Goal: Information Seeking & Learning: Learn about a topic

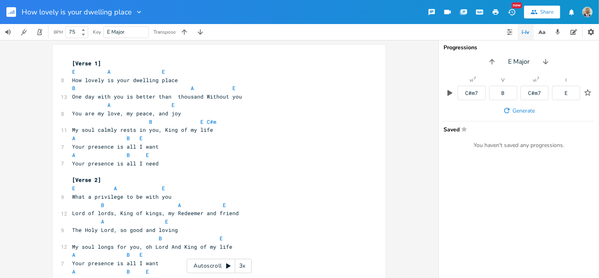
click at [11, 13] on rect "button" at bounding box center [11, 12] width 10 height 10
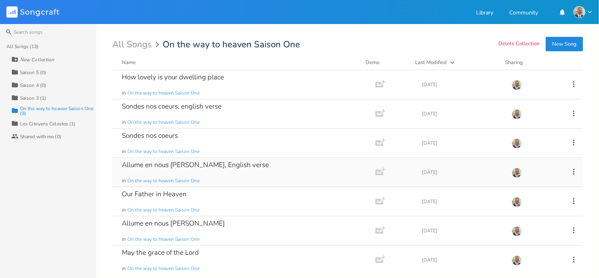
click at [164, 163] on div "Allume en nous [PERSON_NAME], English verse" at bounding box center [195, 164] width 147 height 7
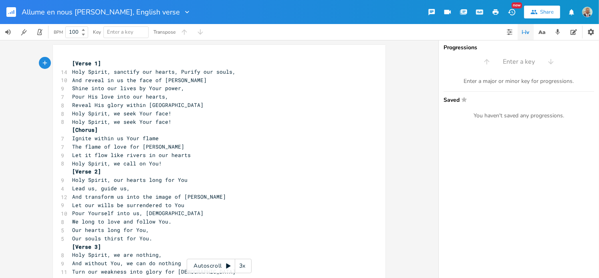
click at [177, 117] on pre "Holy Spirit, we seek Your face!" at bounding box center [214, 113] width 289 height 8
click at [199, 207] on pre "Let our wills be surrendered to You" at bounding box center [214, 205] width 289 height 8
click at [7, 13] on rect "button" at bounding box center [11, 12] width 10 height 10
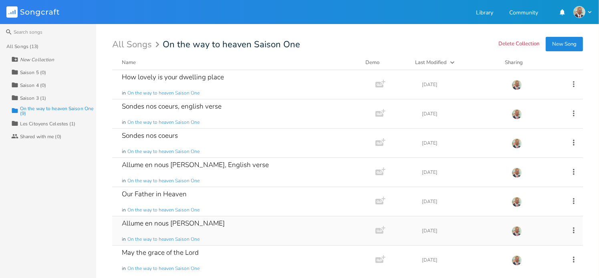
click at [171, 223] on div "Allume en nous [PERSON_NAME]" at bounding box center [173, 223] width 103 height 7
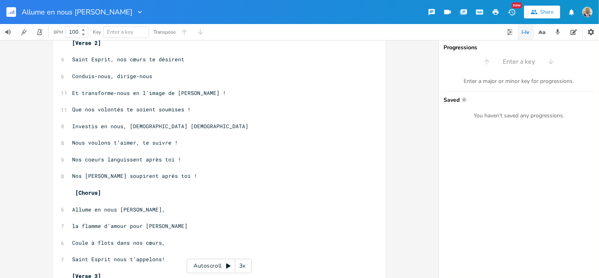
scroll to position [242, 0]
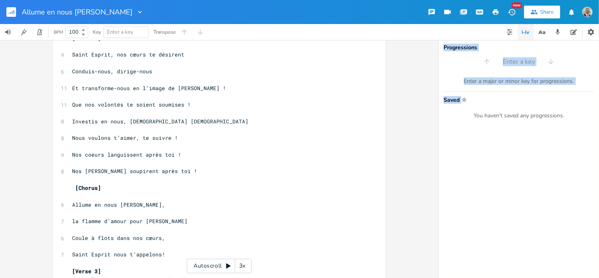
drag, startPoint x: 439, startPoint y: 174, endPoint x: 435, endPoint y: 193, distance: 19.6
click at [435, 193] on div "xxxxxxxxxx [Verse 1] ​ 13 [DEMOGRAPHIC_DATA] nos cœurs, purifie nos [PERSON_NAM…" at bounding box center [299, 159] width 599 height 238
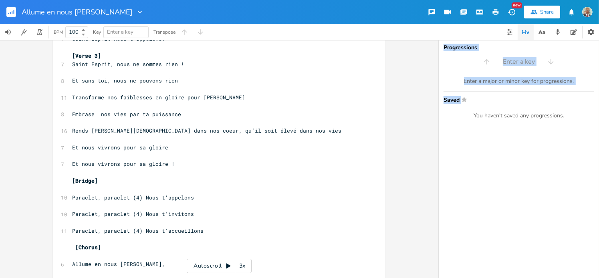
scroll to position [459, 0]
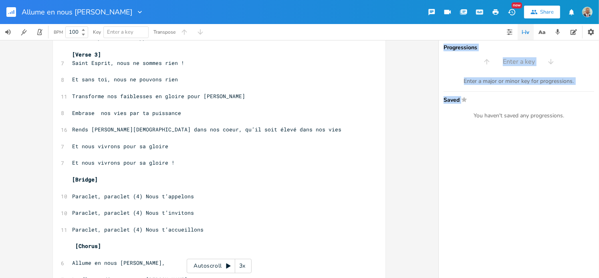
click at [11, 15] on rect "button" at bounding box center [11, 12] width 10 height 10
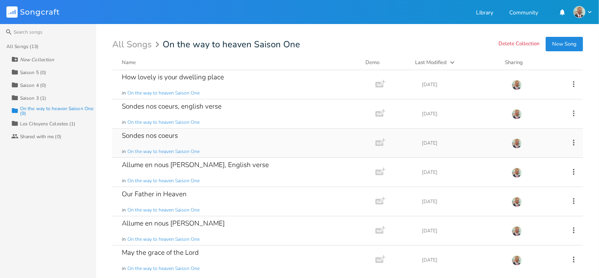
click at [167, 135] on div "Sondes nos coeurs" at bounding box center [150, 135] width 56 height 7
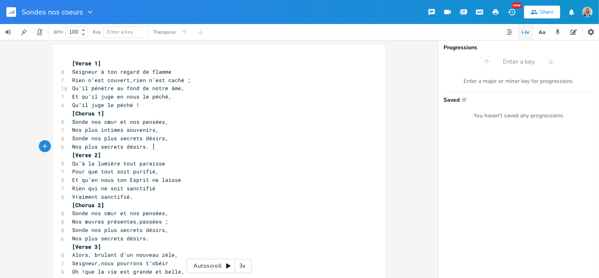
click at [155, 146] on pre "Nos plus secrets désirs." at bounding box center [214, 147] width 289 height 8
click at [148, 146] on span "Nos plus secrets désirs." at bounding box center [110, 146] width 77 height 7
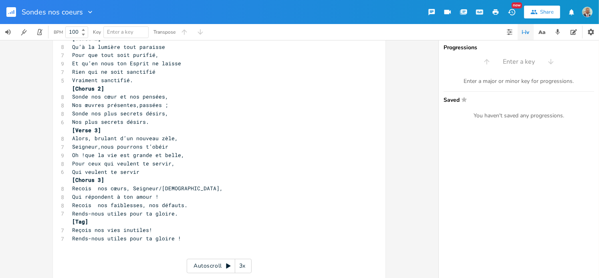
scroll to position [118, 0]
